Goal: Task Accomplishment & Management: Complete application form

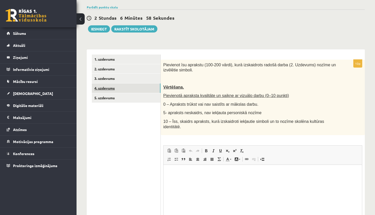
click at [149, 87] on link "4. uzdevums" at bounding box center [126, 87] width 69 height 9
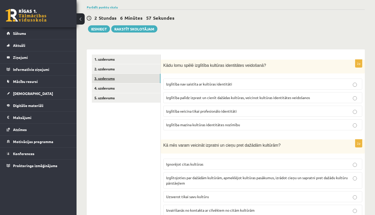
click at [146, 77] on link "3. uzdevums" at bounding box center [126, 78] width 69 height 9
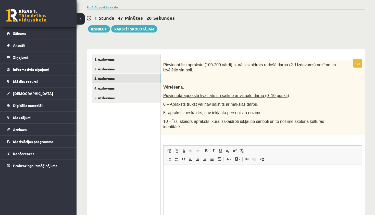
click at [227, 180] on html at bounding box center [263, 173] width 199 height 16
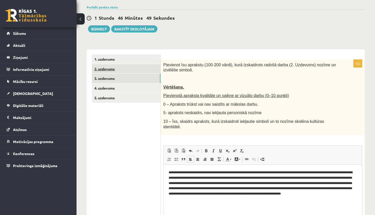
click at [133, 72] on link "2. uzdevums" at bounding box center [126, 68] width 69 height 9
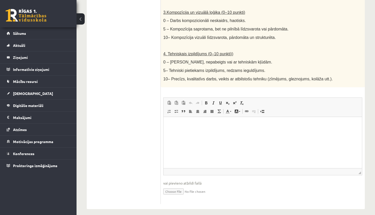
scroll to position [269, 0]
click at [173, 186] on input "file" at bounding box center [262, 191] width 199 height 10
type input "**********"
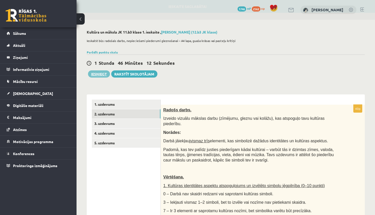
scroll to position [0, 0]
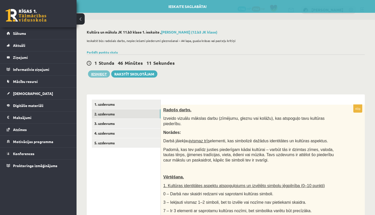
click at [105, 74] on button "Iesniegt" at bounding box center [99, 73] width 22 height 7
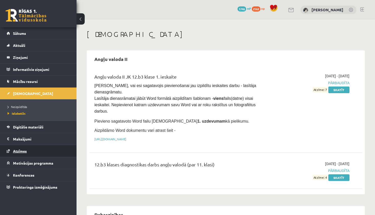
click at [22, 150] on span "Atzīmes" at bounding box center [20, 150] width 14 height 5
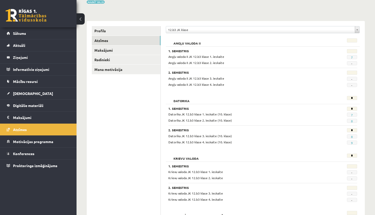
scroll to position [48, 0]
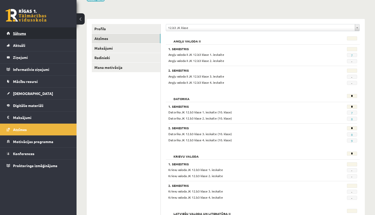
click at [17, 33] on span "Sākums" at bounding box center [19, 33] width 13 height 5
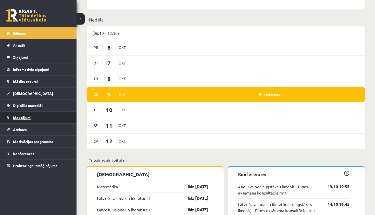
scroll to position [285, 0]
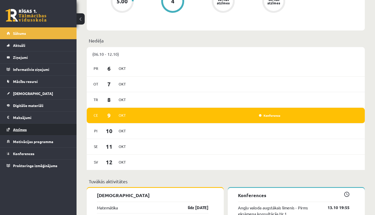
click at [41, 131] on link "Atzīmes" at bounding box center [39, 129] width 64 height 12
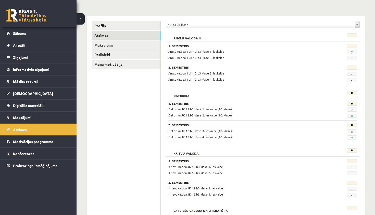
scroll to position [50, 0]
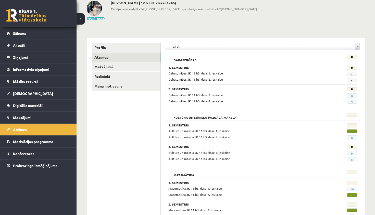
scroll to position [27, 0]
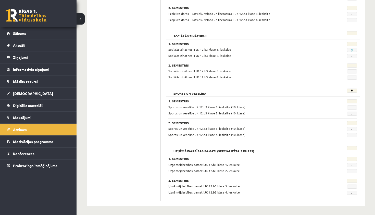
scroll to position [397, 0]
